Goal: Information Seeking & Learning: Learn about a topic

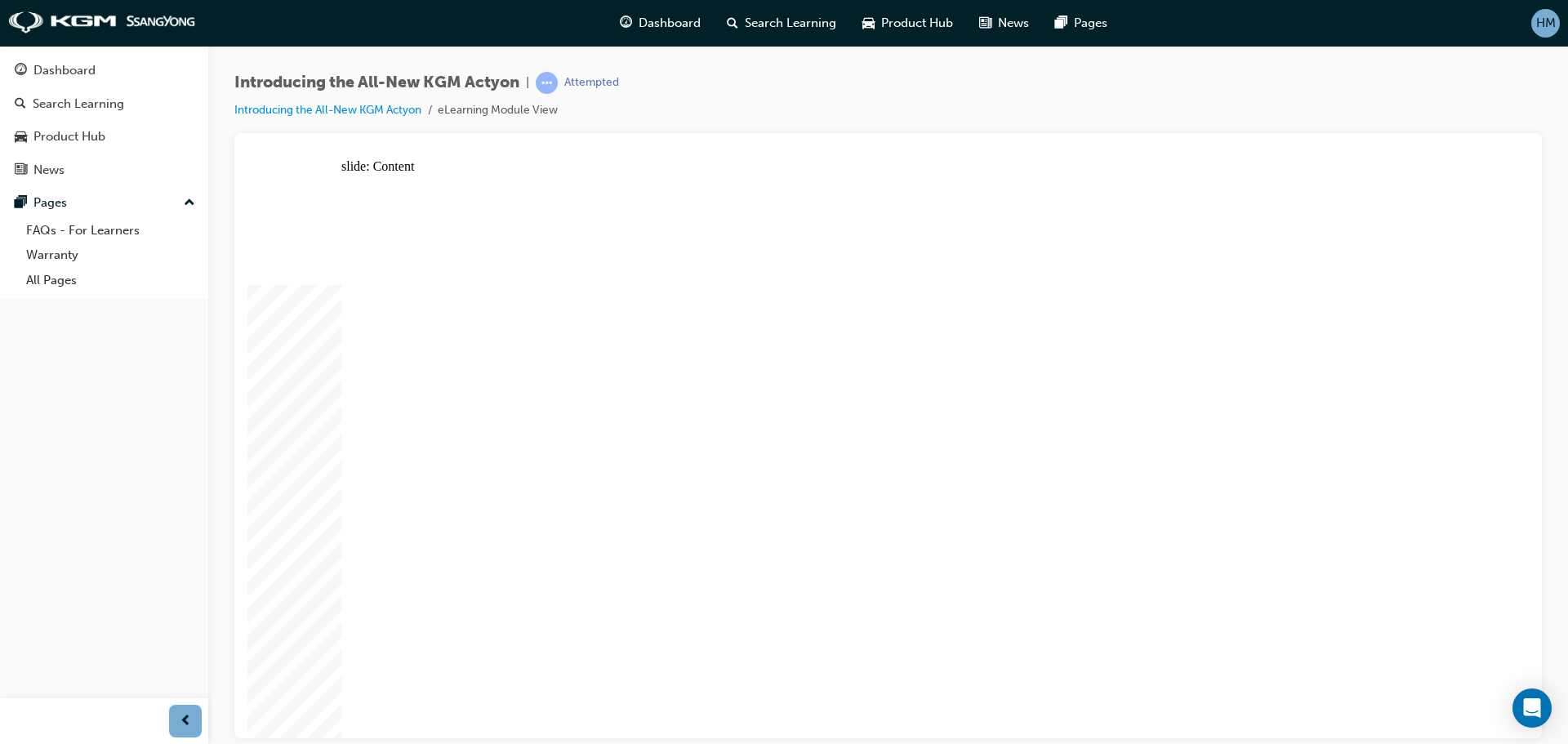
drag, startPoint x: 925, startPoint y: 340, endPoint x: 972, endPoint y: 316, distance: 52.8
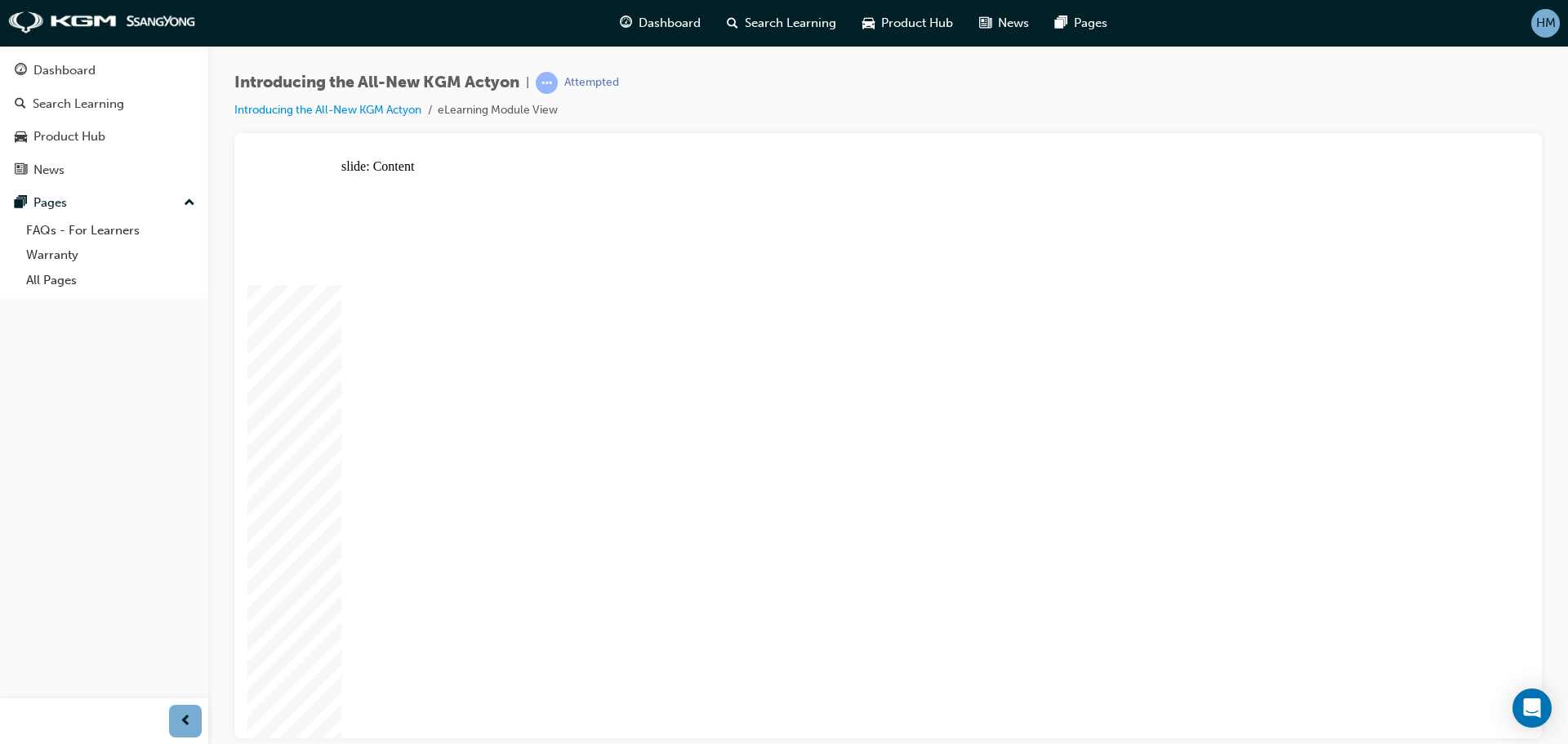
drag, startPoint x: 584, startPoint y: 601, endPoint x: 583, endPoint y: 588, distance: 13.0
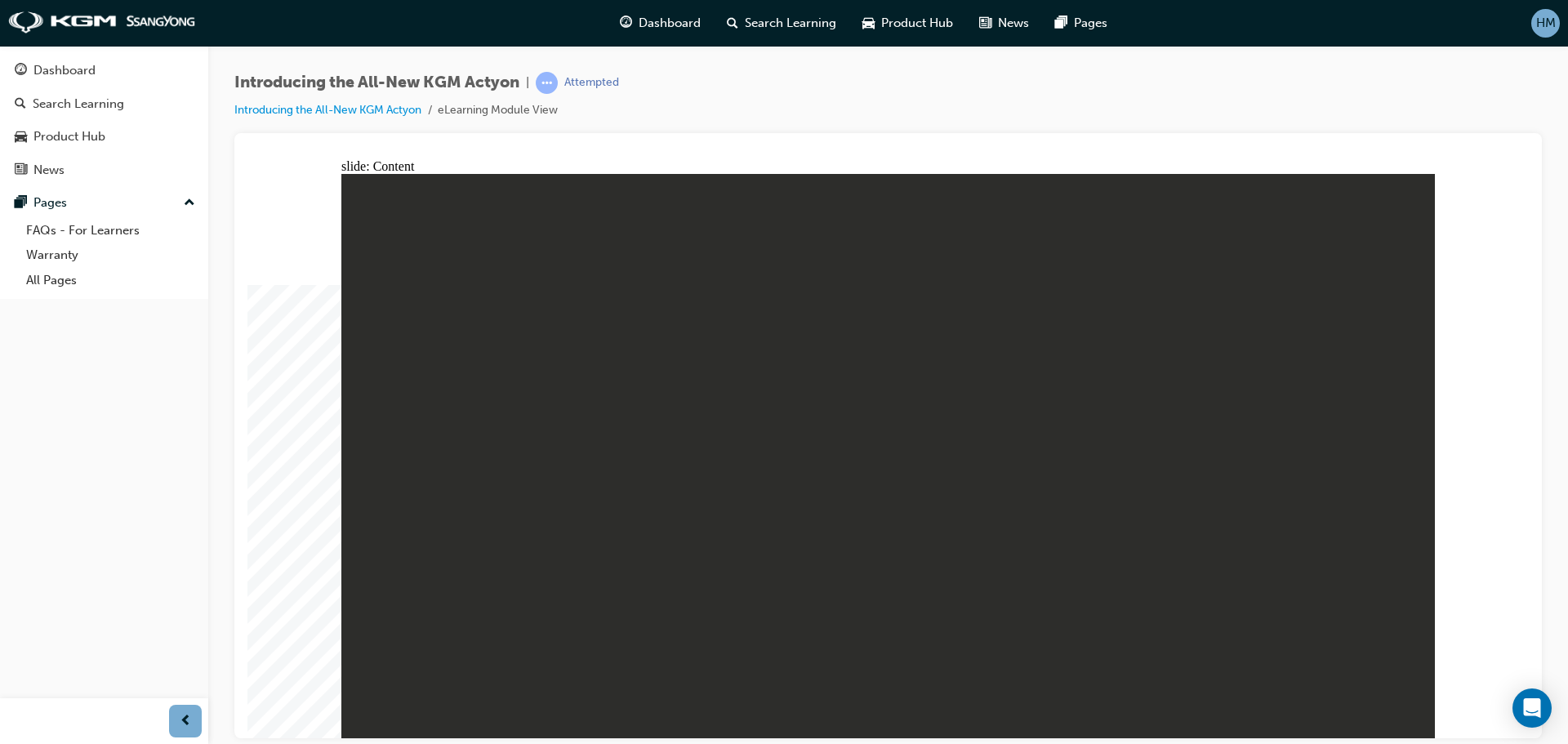
drag, startPoint x: 1322, startPoint y: 286, endPoint x: 1336, endPoint y: 286, distance: 14.0
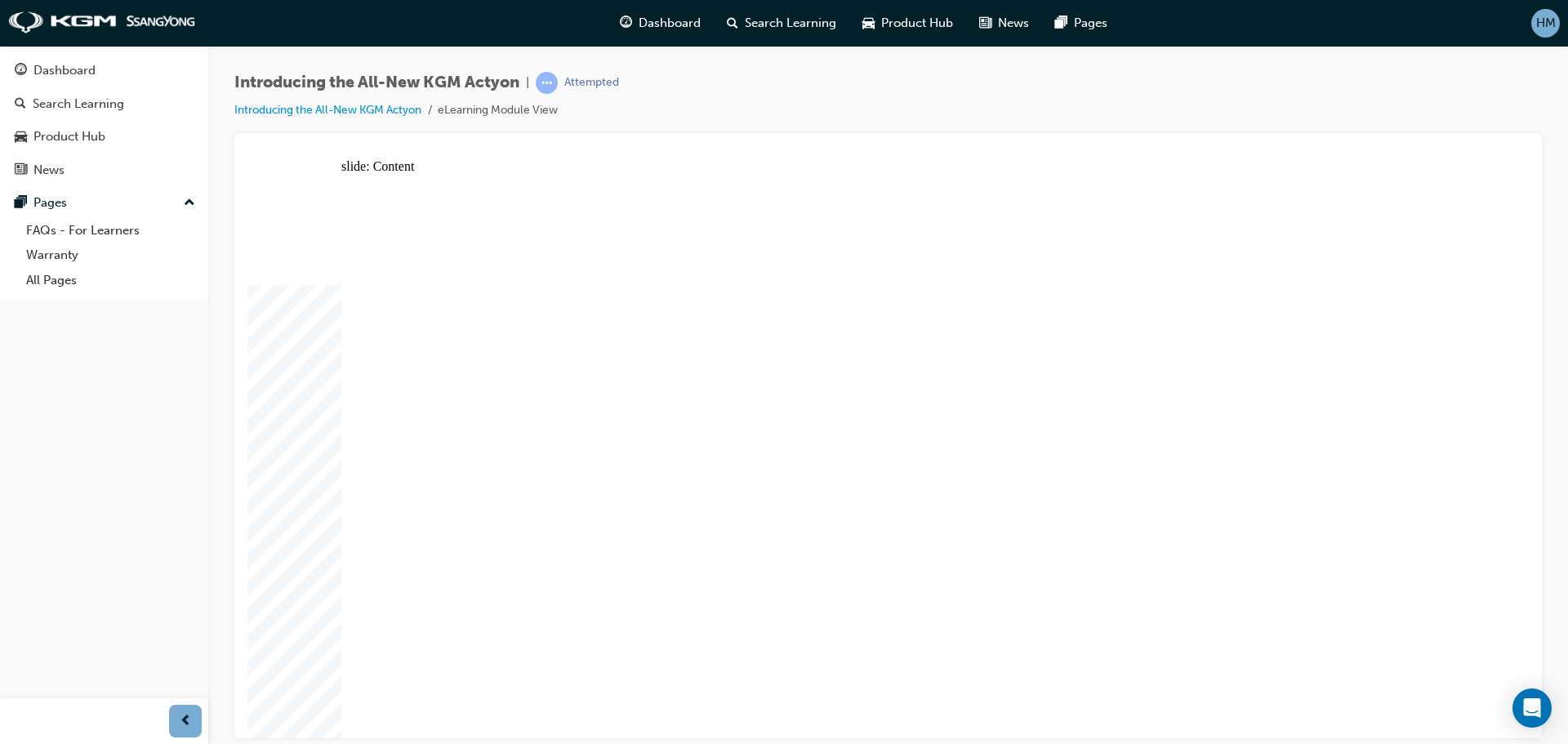
drag, startPoint x: 1258, startPoint y: 366, endPoint x: 1238, endPoint y: 372, distance: 20.9
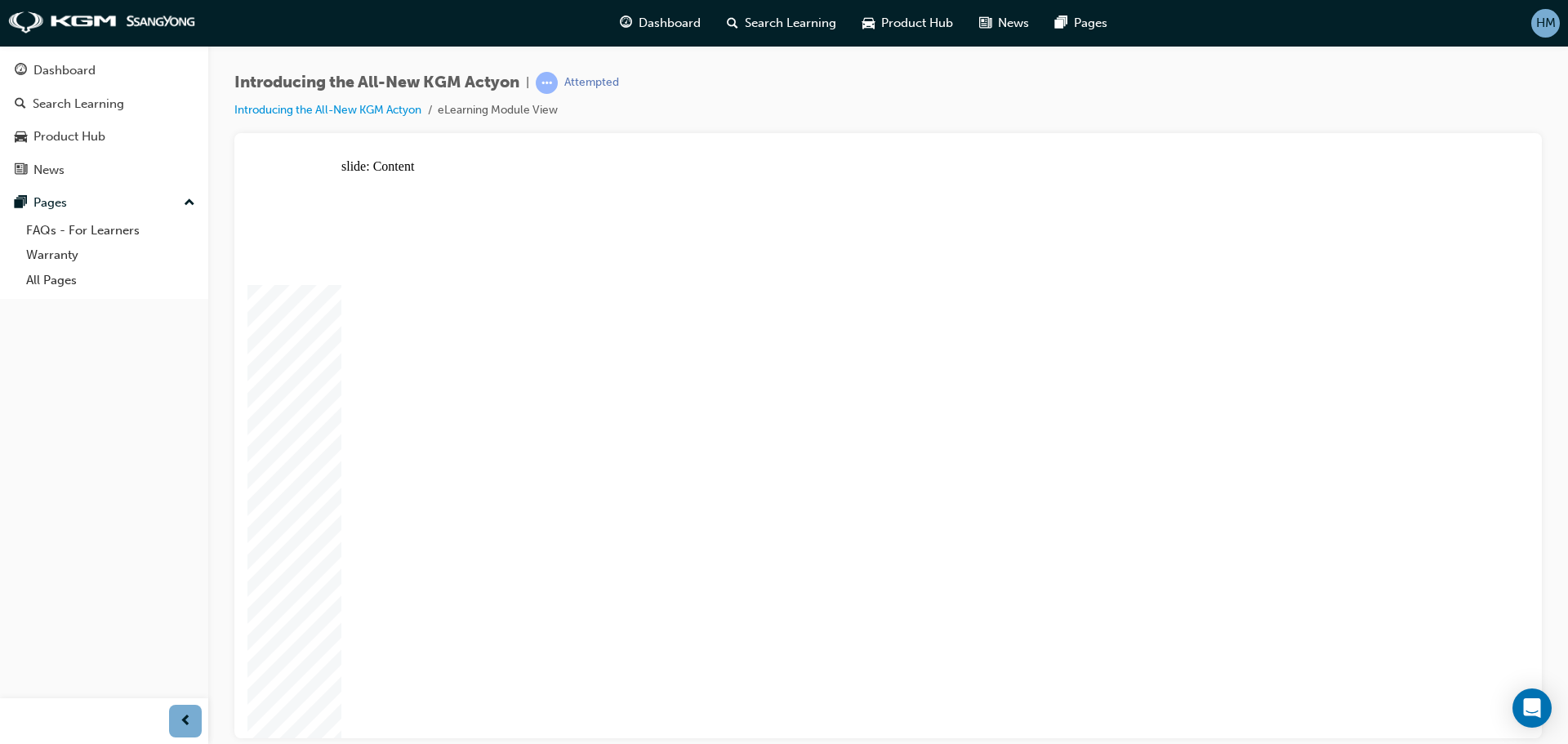
drag, startPoint x: 973, startPoint y: 288, endPoint x: 1034, endPoint y: 304, distance: 63.1
